Goal: Transaction & Acquisition: Subscribe to service/newsletter

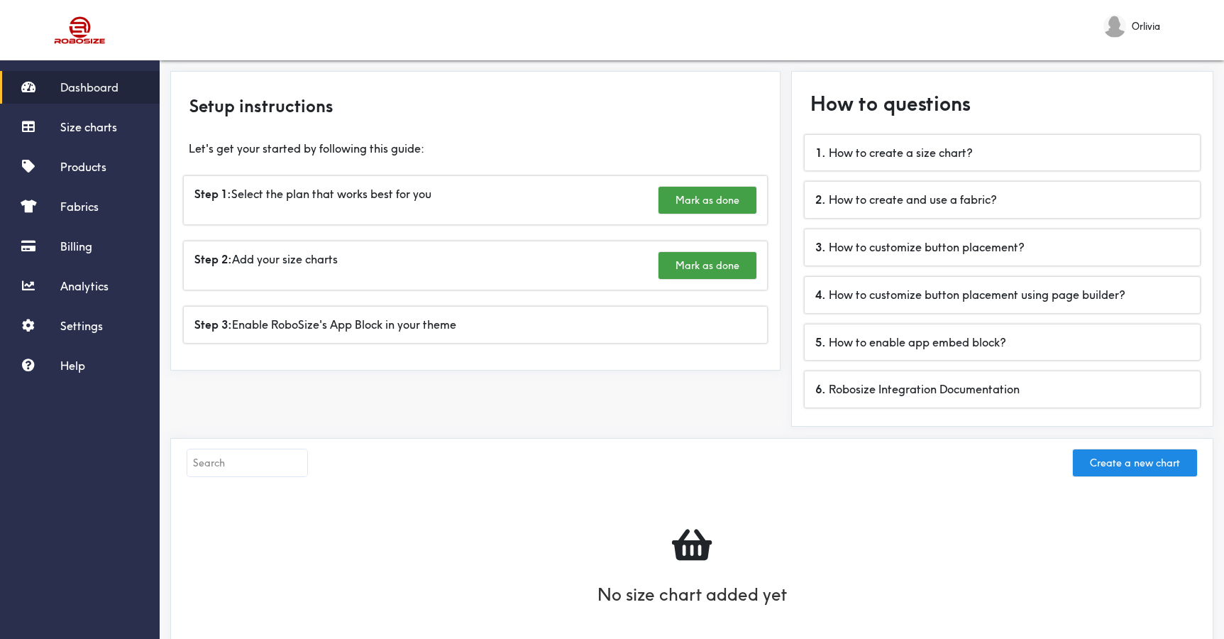
click at [422, 170] on div "Step 1: Select the plan that works best for you Mark as done" at bounding box center [475, 199] width 595 height 65
click at [421, 185] on div "Step 1: Select the plan that works best for you Mark as done" at bounding box center [475, 200] width 583 height 48
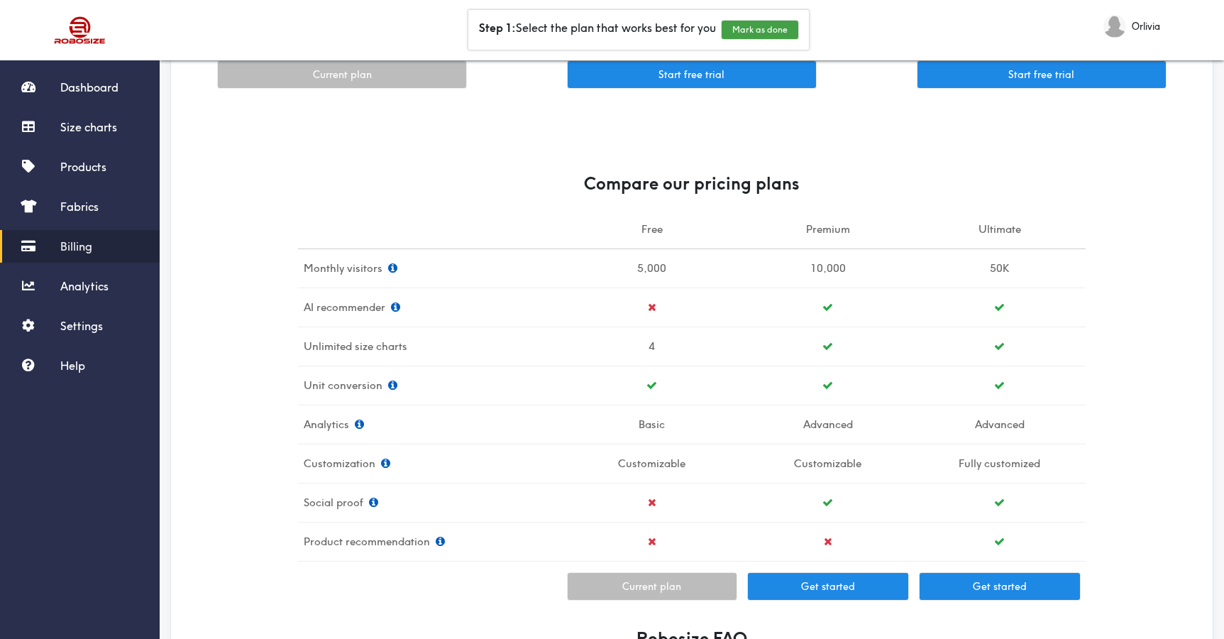
scroll to position [126, 0]
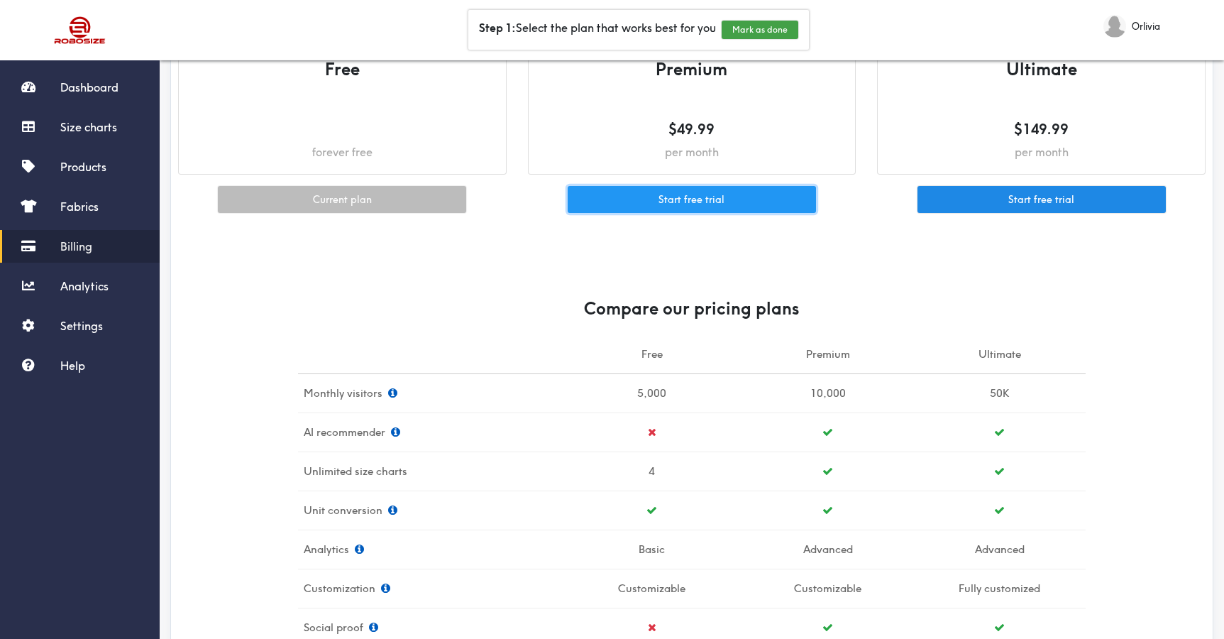
click at [688, 192] on button "Start free trial" at bounding box center [692, 199] width 248 height 27
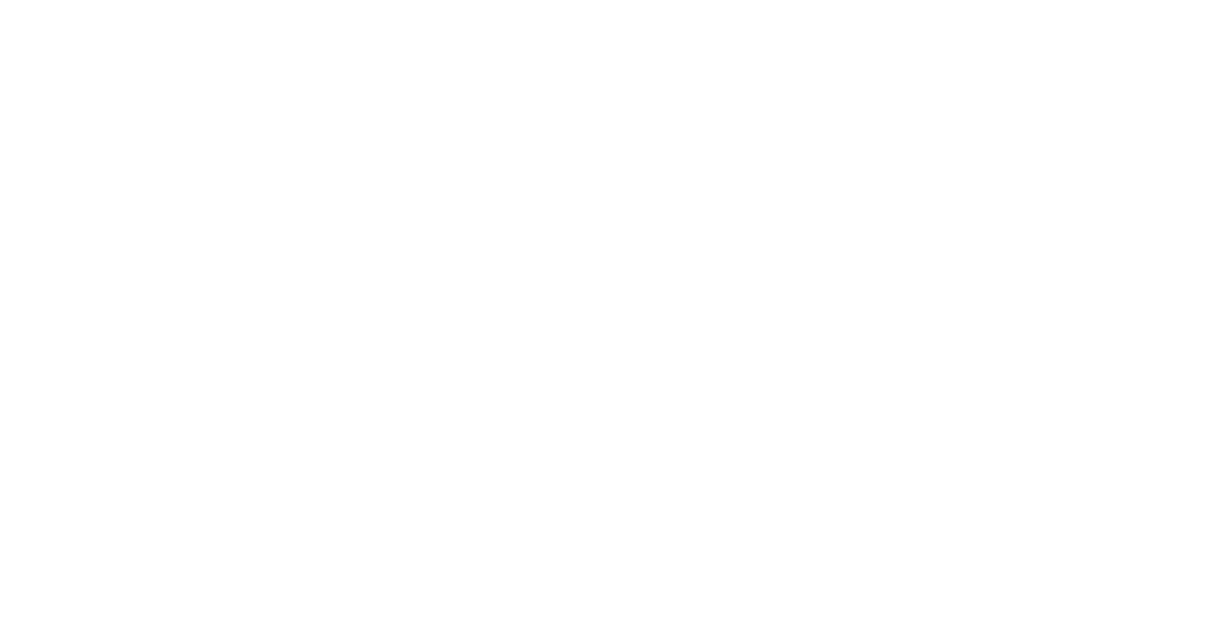
click at [1059, 6] on body at bounding box center [612, 6] width 1213 height 0
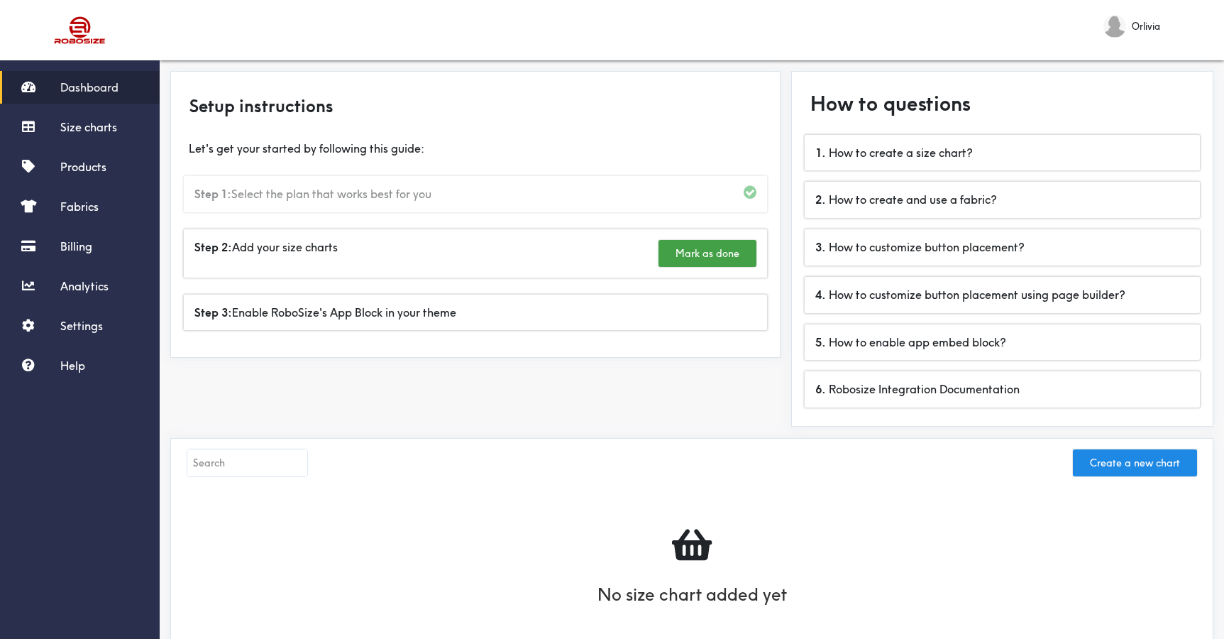
click at [550, 180] on div "Step 1: Select the plan that works best for you" at bounding box center [475, 194] width 583 height 36
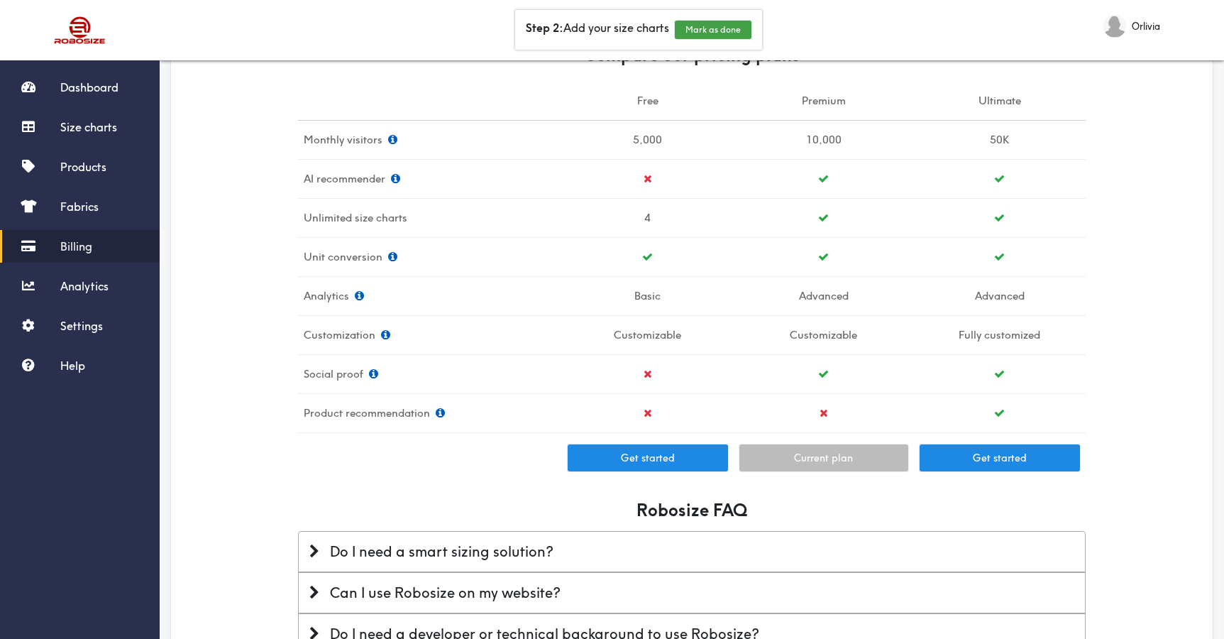
scroll to position [566, 0]
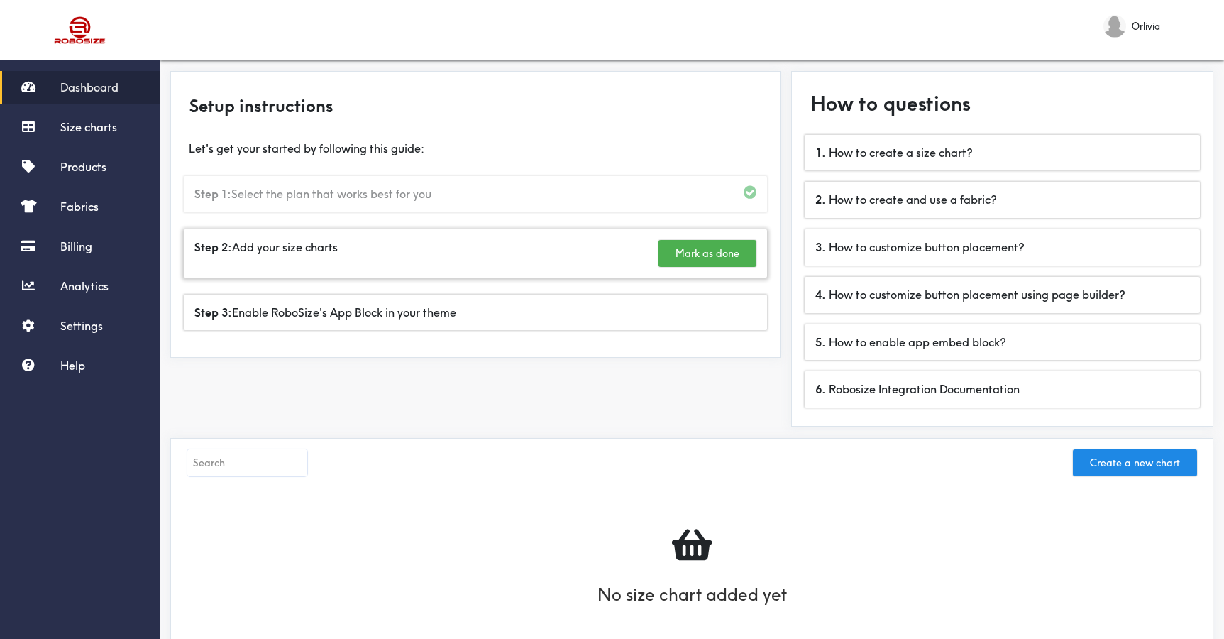
click at [683, 255] on button "Mark as done" at bounding box center [708, 253] width 98 height 27
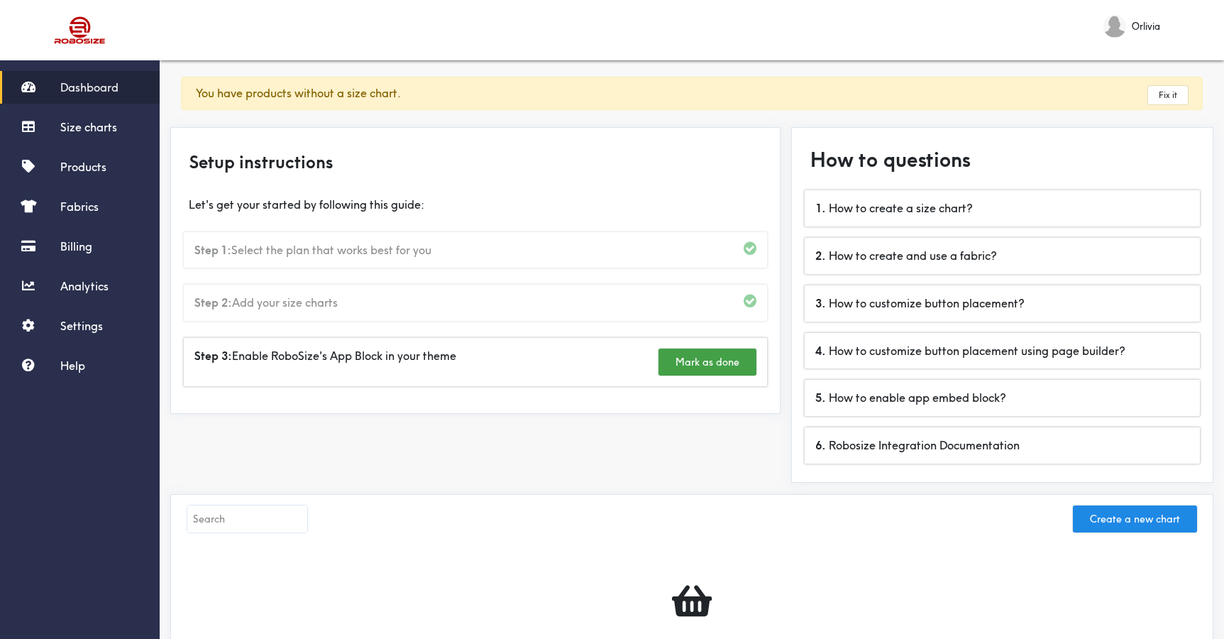
click at [639, 316] on div "Step 2: Add your size charts" at bounding box center [475, 303] width 583 height 36
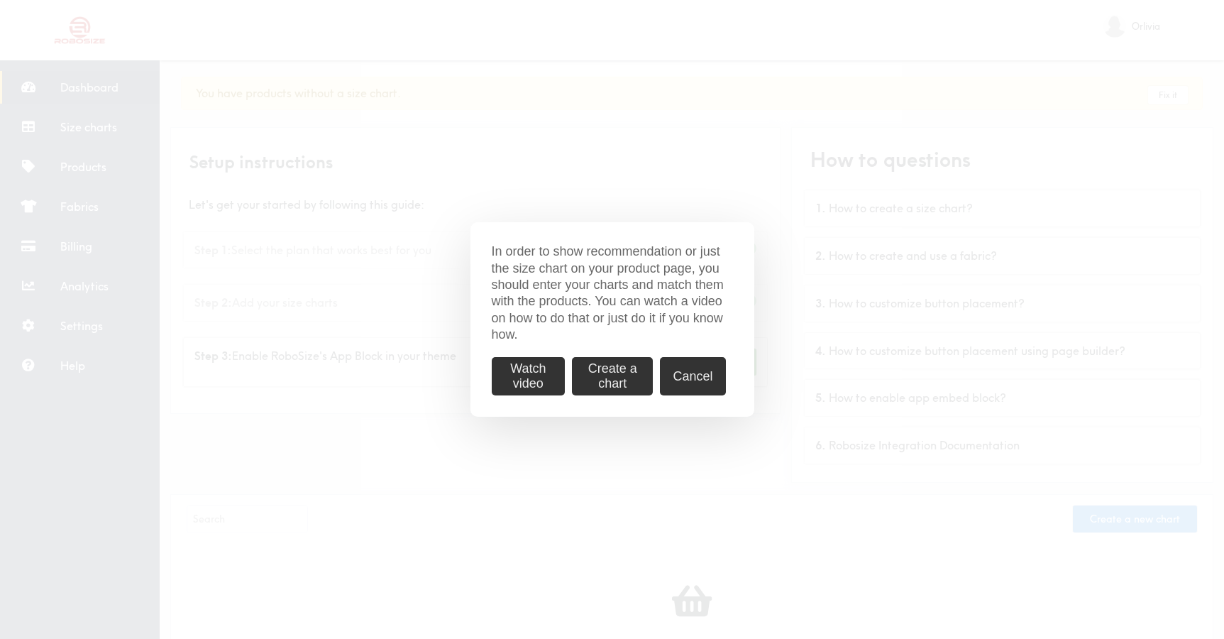
click at [686, 380] on button "Cancel" at bounding box center [692, 376] width 65 height 38
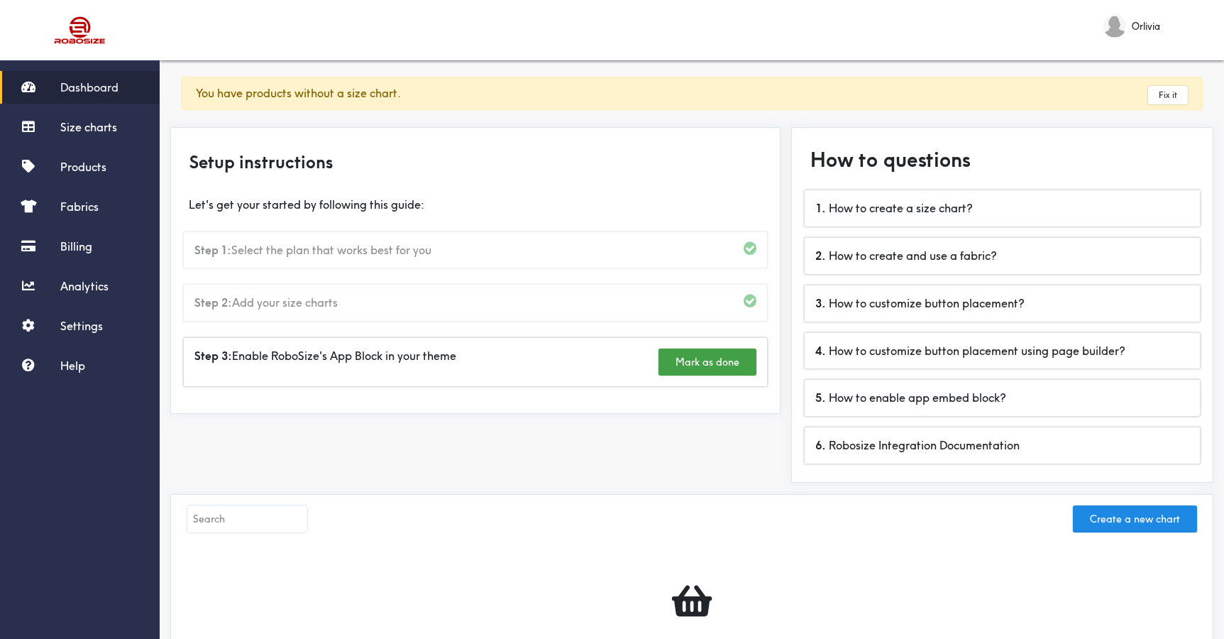
click at [757, 292] on div "Step 2: Add your size charts" at bounding box center [475, 303] width 583 height 36
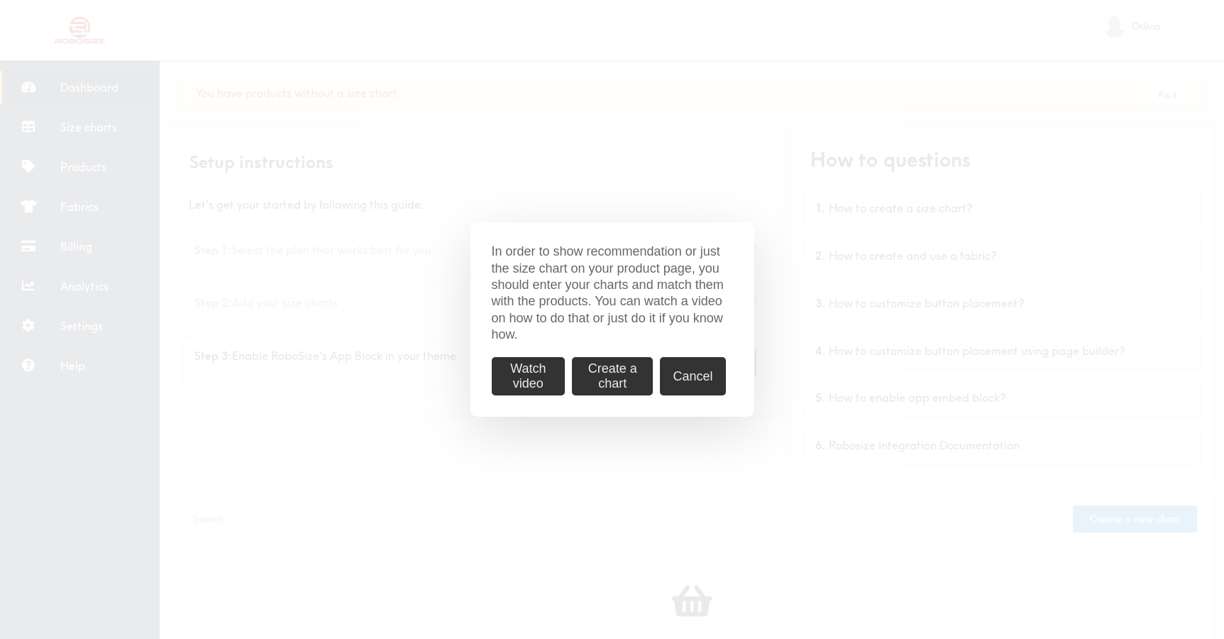
click at [530, 373] on button "Watch video" at bounding box center [529, 376] width 74 height 38
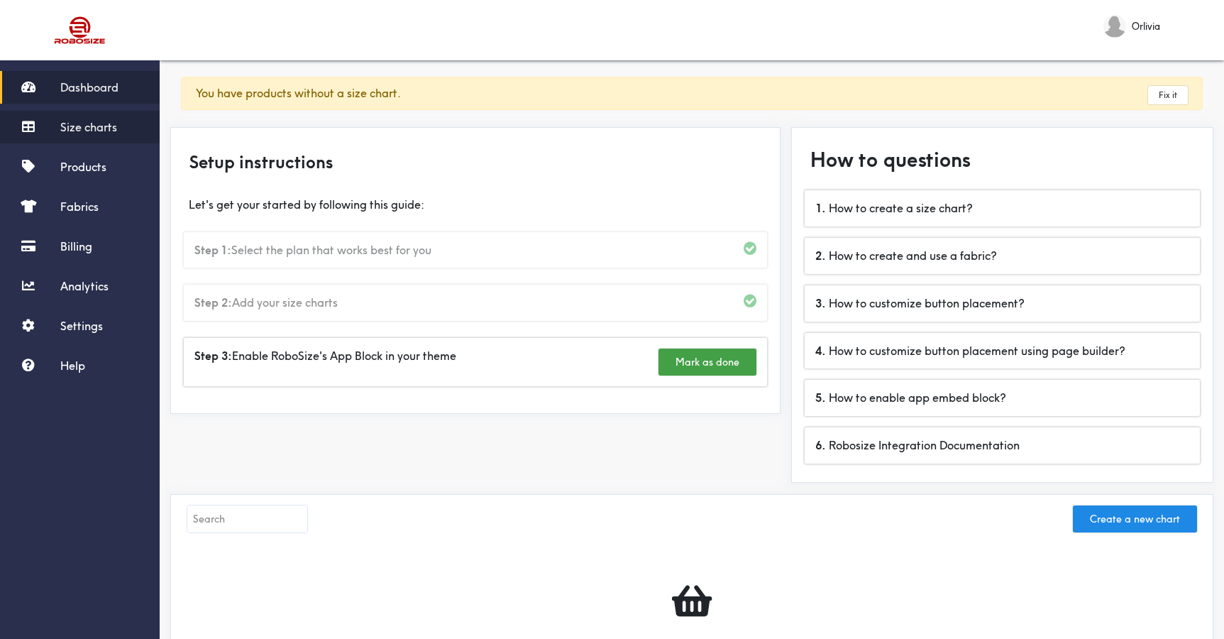
click at [113, 123] on span "Size charts" at bounding box center [88, 127] width 57 height 14
